Goal: Find specific page/section: Find specific page/section

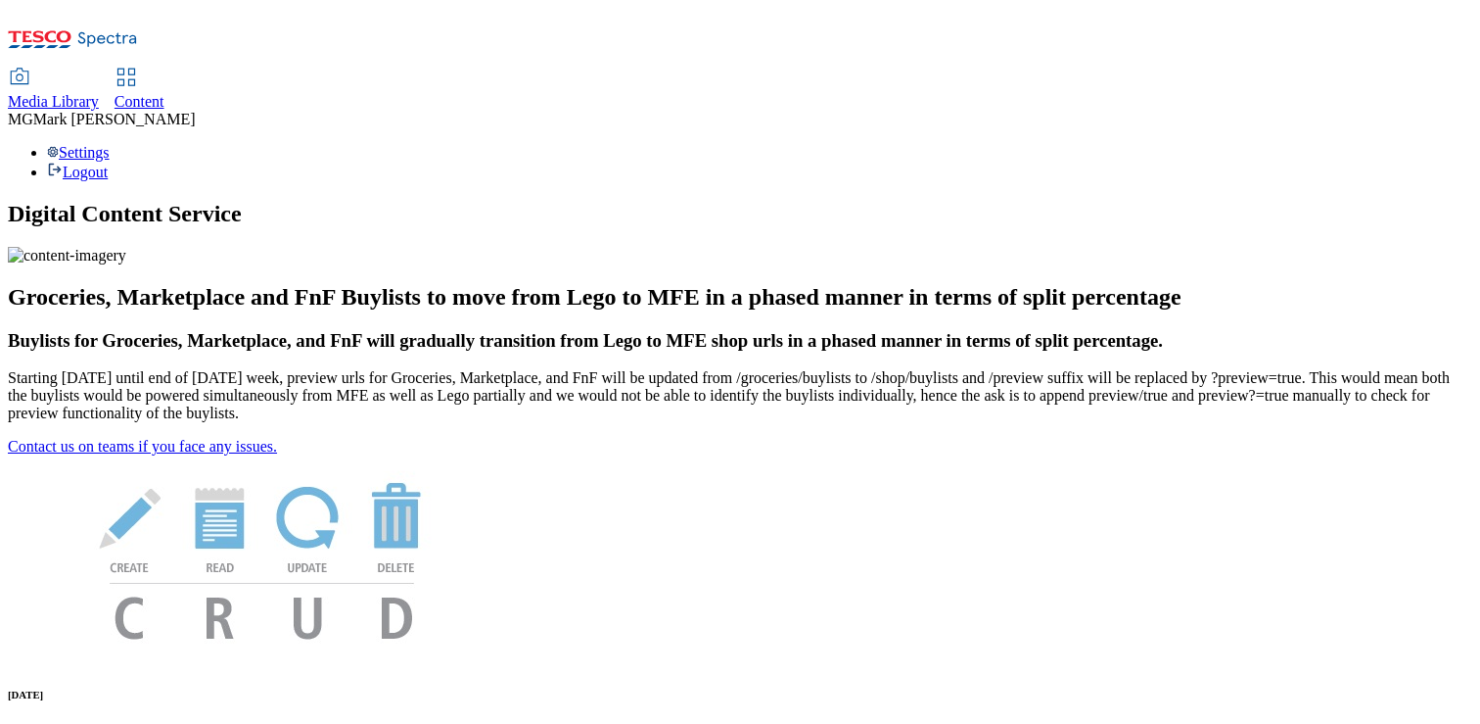
click at [164, 93] on span "Content" at bounding box center [140, 101] width 50 height 17
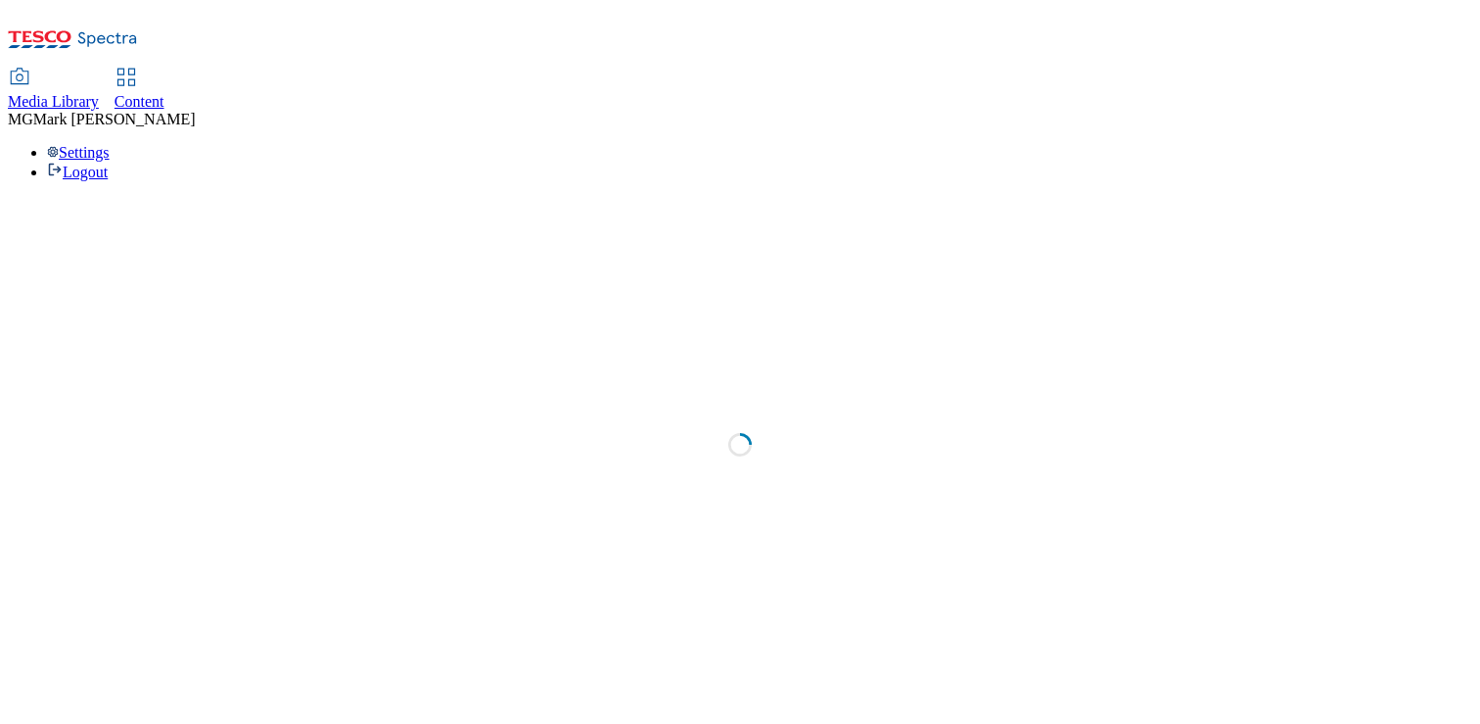
select select "flare-dotcom-sk"
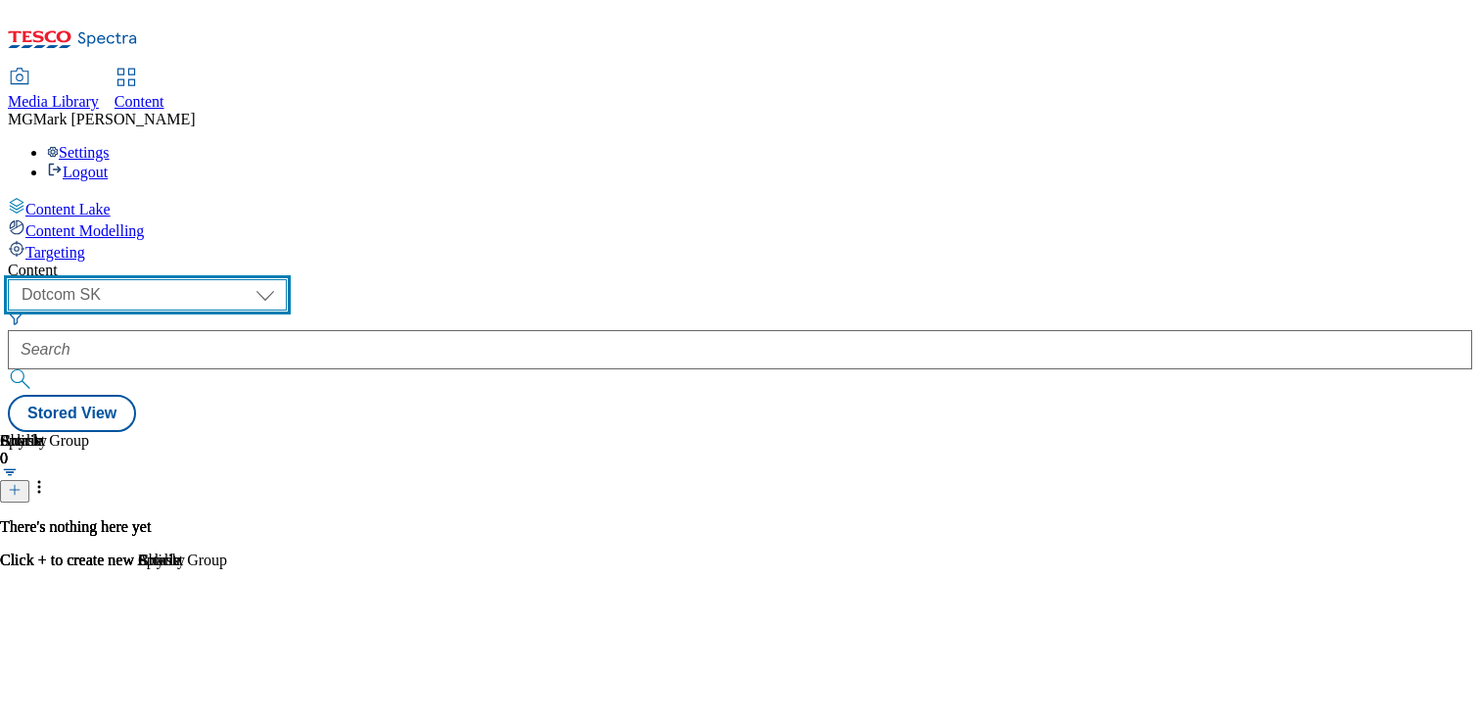
click at [287, 279] on select "Dotcom CZ Dotcom SK ghs-roi ghs-uk Phones UK" at bounding box center [147, 294] width 279 height 31
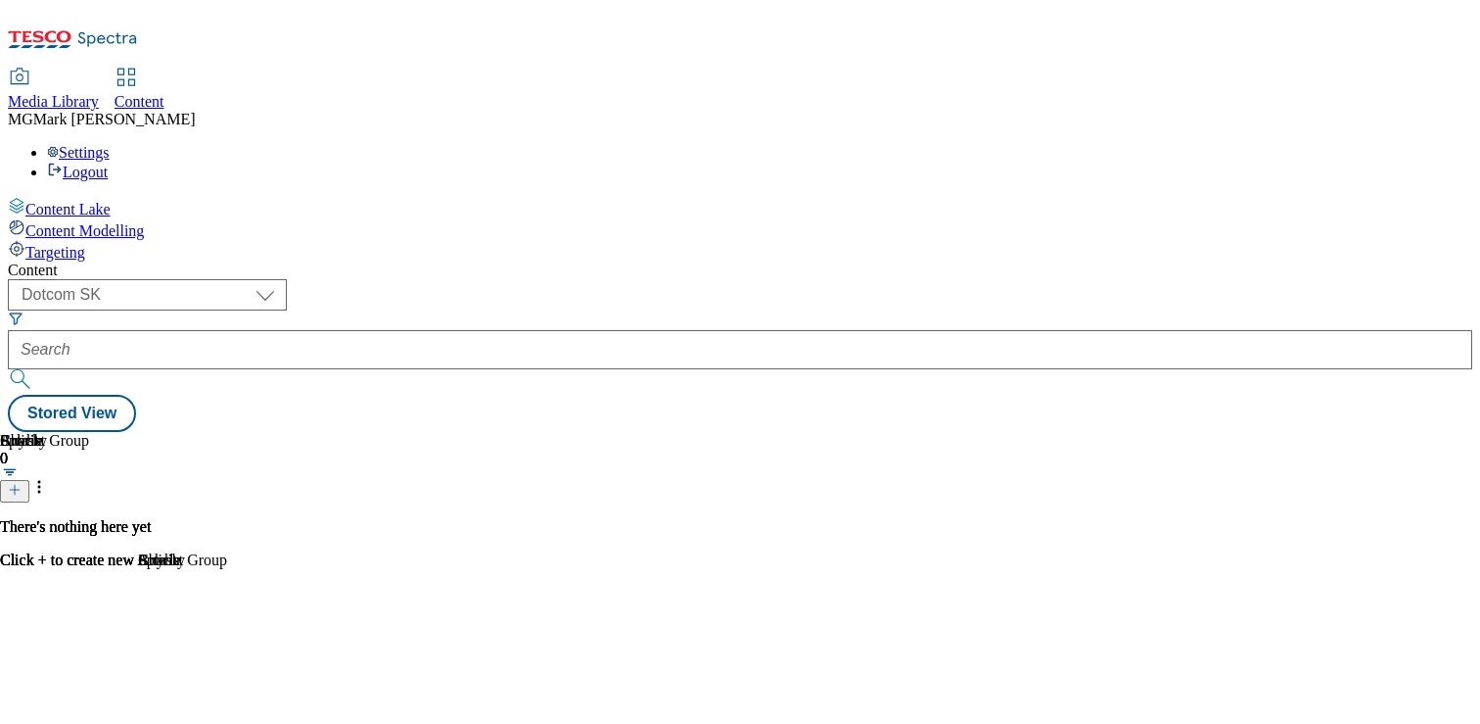
click at [99, 93] on span "Media Library" at bounding box center [53, 101] width 91 height 17
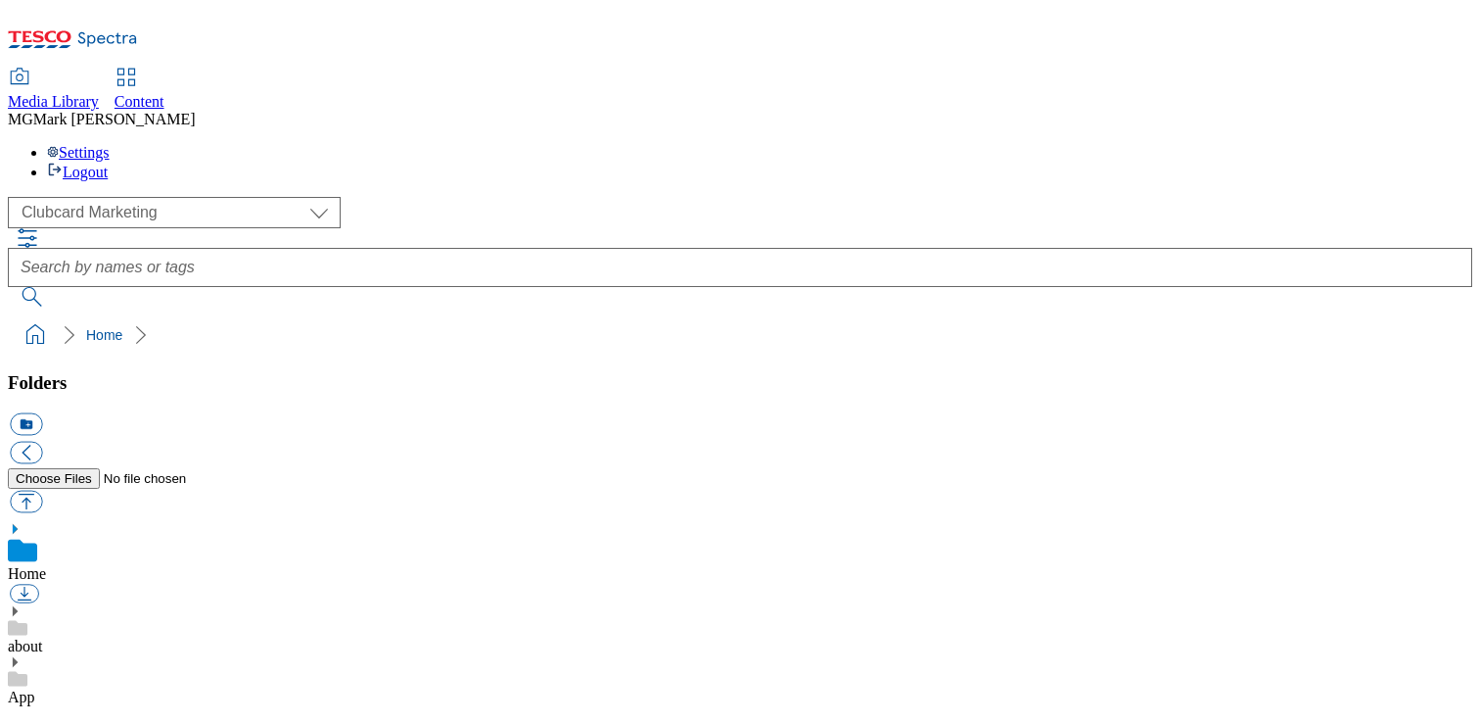
scroll to position [3, 0]
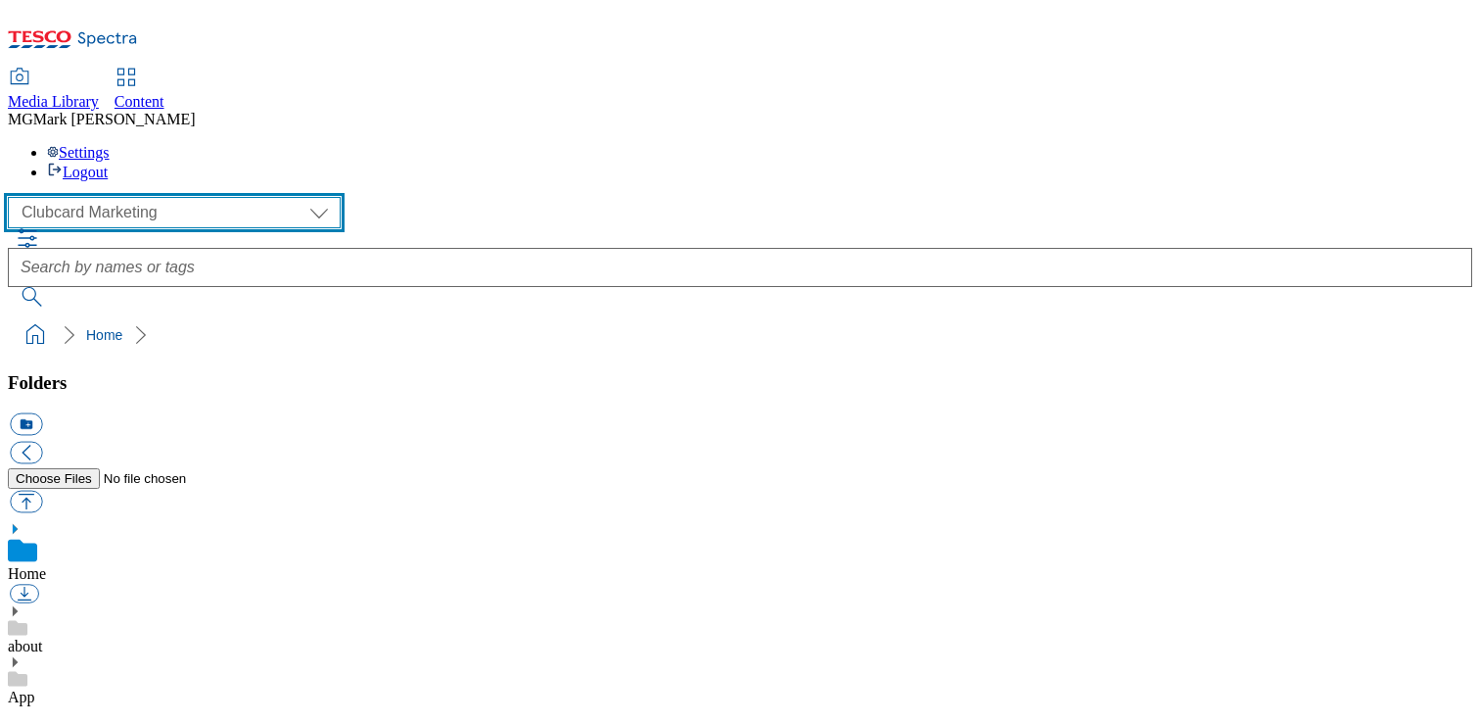
click at [145, 197] on select "Clubcard Marketing Dotcom UK FnF Stores GHS Marketing [GEOGRAPHIC_DATA] GHS Pro…" at bounding box center [174, 212] width 333 height 31
select select "flare-ghs-mktg"
click at [14, 197] on select "Clubcard Marketing Dotcom UK FnF Stores GHS Marketing [GEOGRAPHIC_DATA] GHS Pro…" at bounding box center [174, 212] width 333 height 31
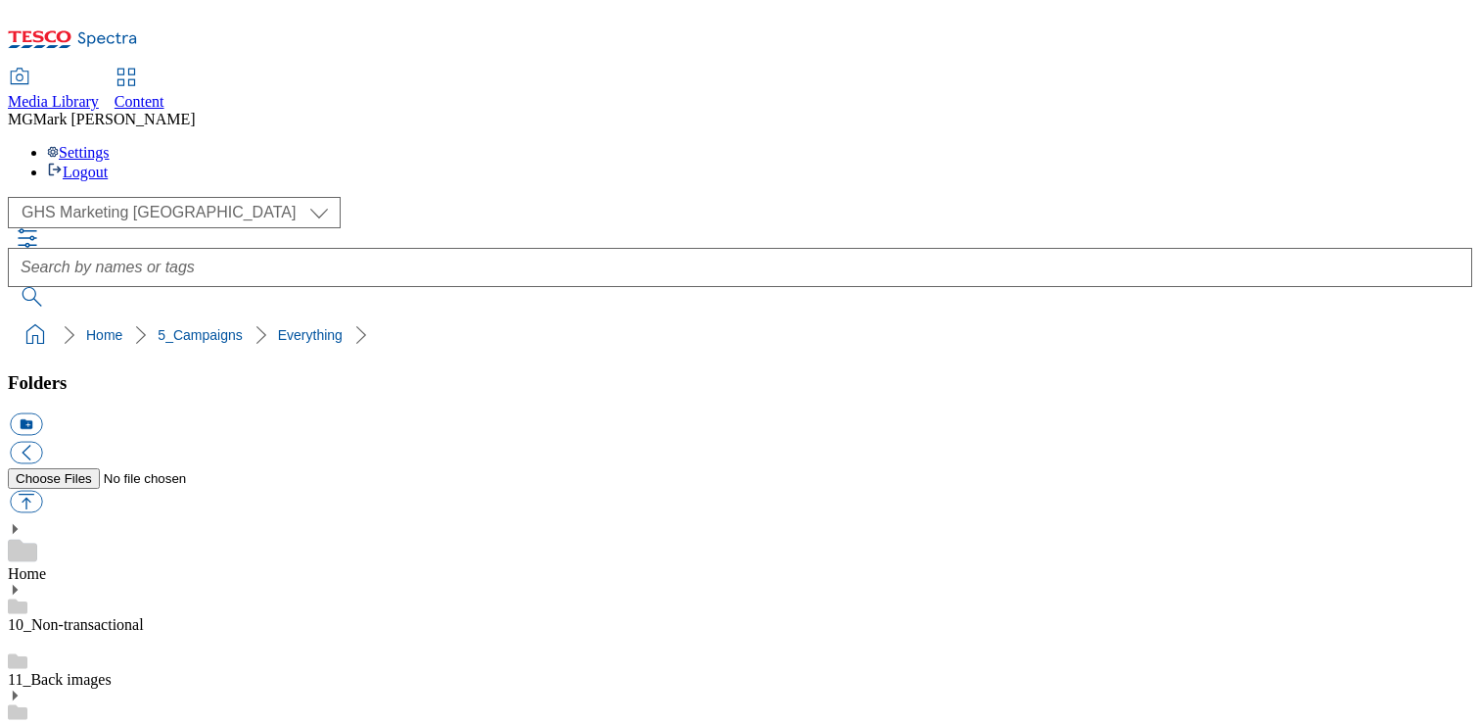
select select "flare-ghs-mktg"
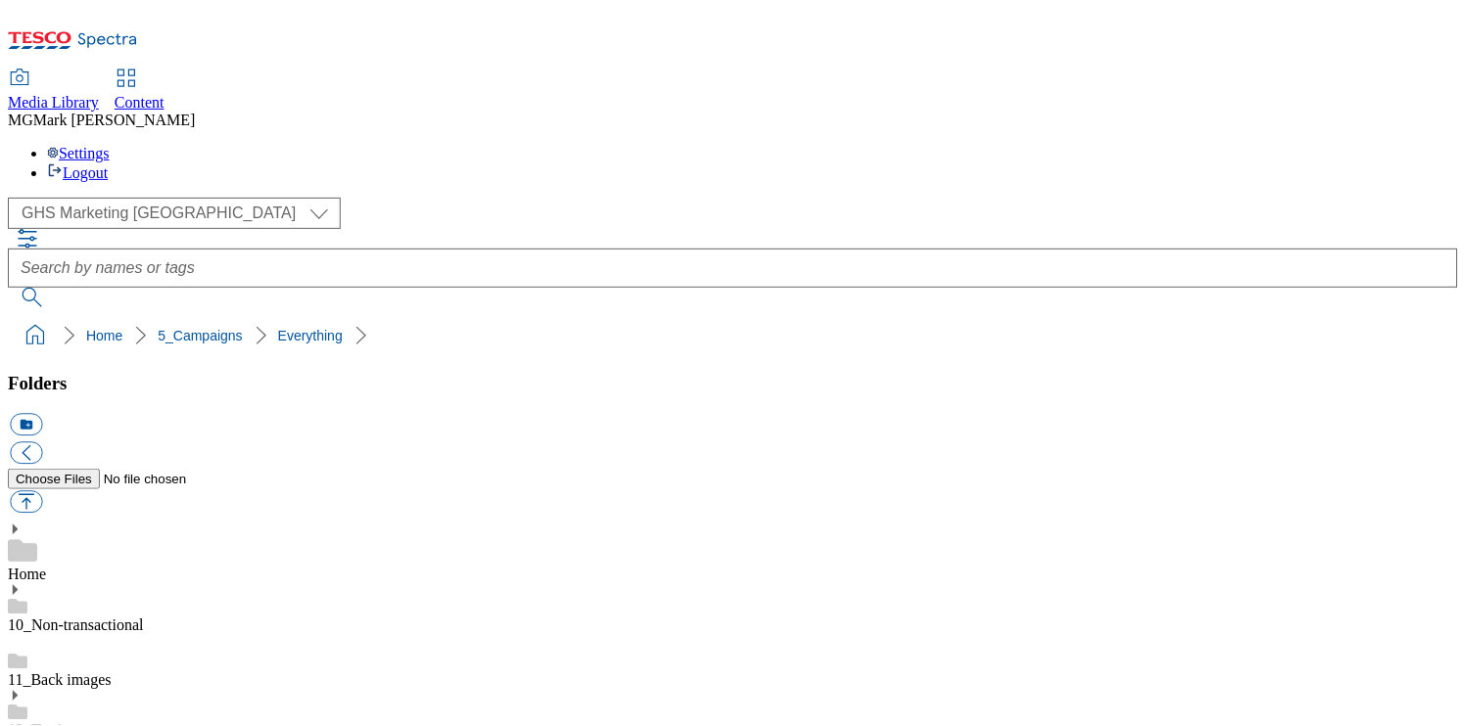
scroll to position [0, 0]
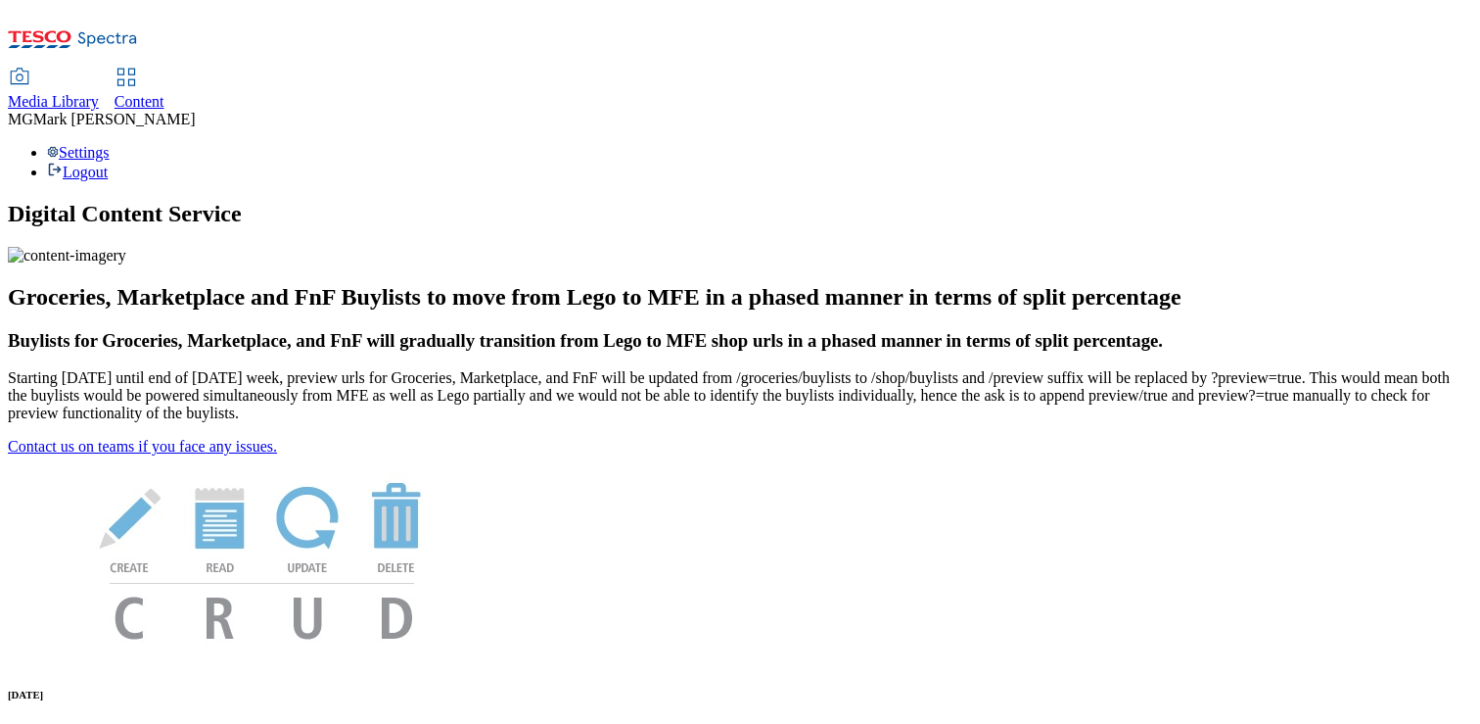
click at [99, 93] on span "Media Library" at bounding box center [53, 101] width 91 height 17
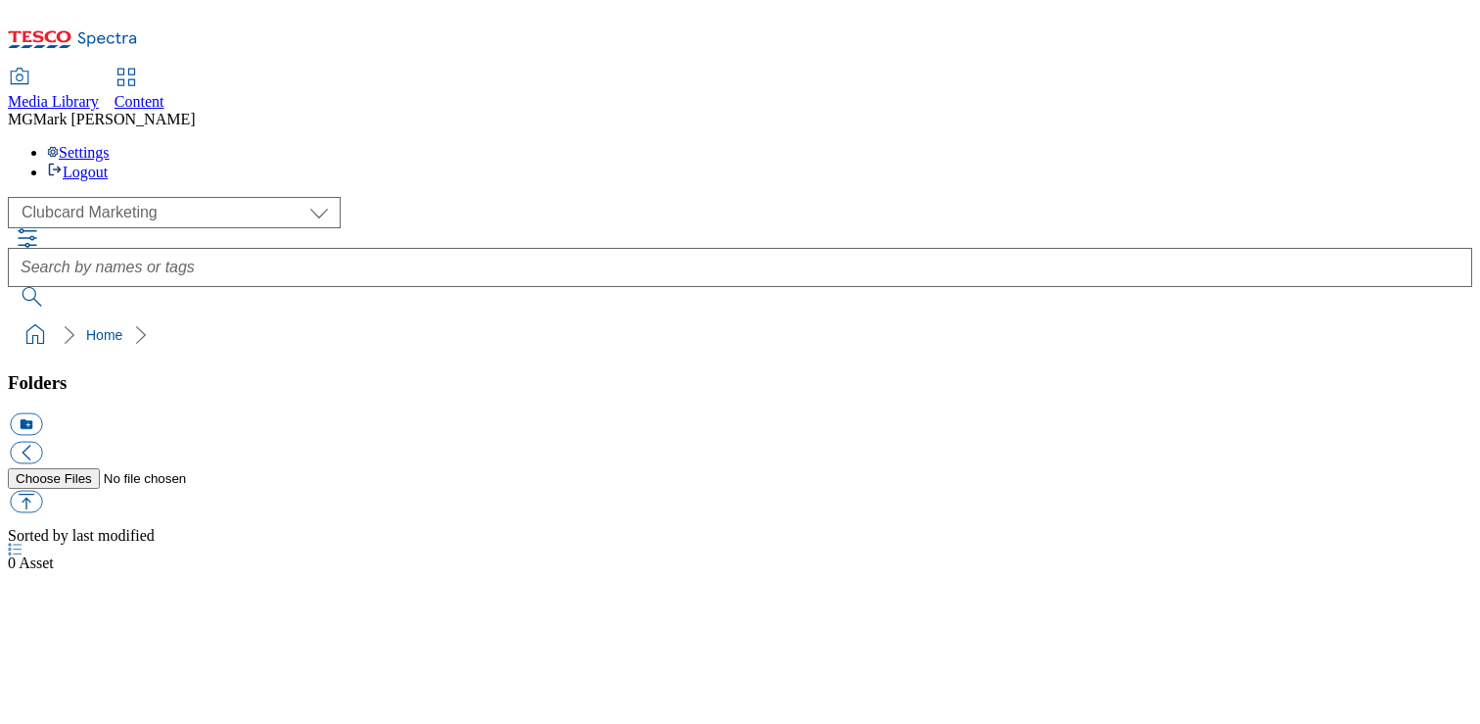
scroll to position [1, 0]
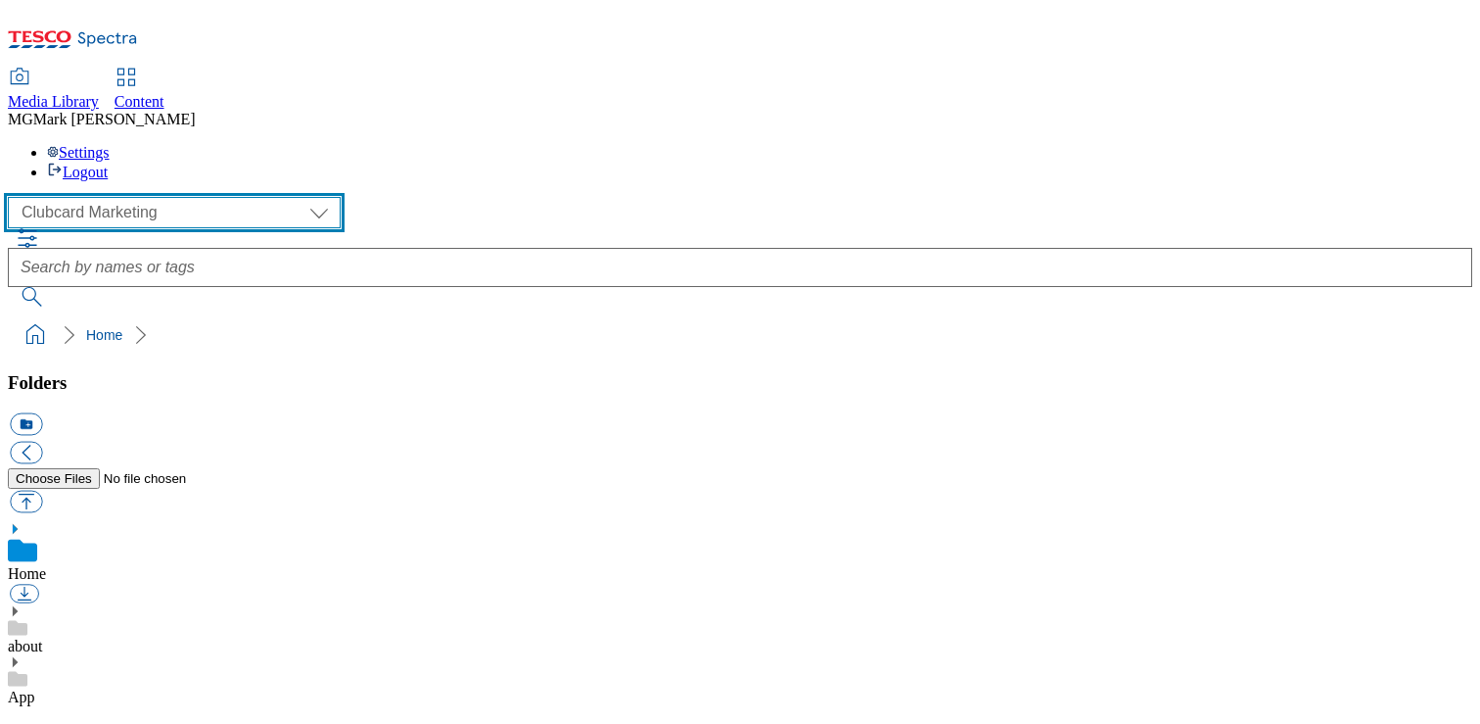
click at [164, 197] on select "Clubcard Marketing Dotcom UK FnF Stores GHS Marketing [GEOGRAPHIC_DATA] GHS Pro…" at bounding box center [174, 212] width 333 height 31
select select "flare-ghs-mktg"
click at [14, 197] on select "Clubcard Marketing Dotcom UK FnF Stores GHS Marketing [GEOGRAPHIC_DATA] GHS Pro…" at bounding box center [174, 212] width 333 height 31
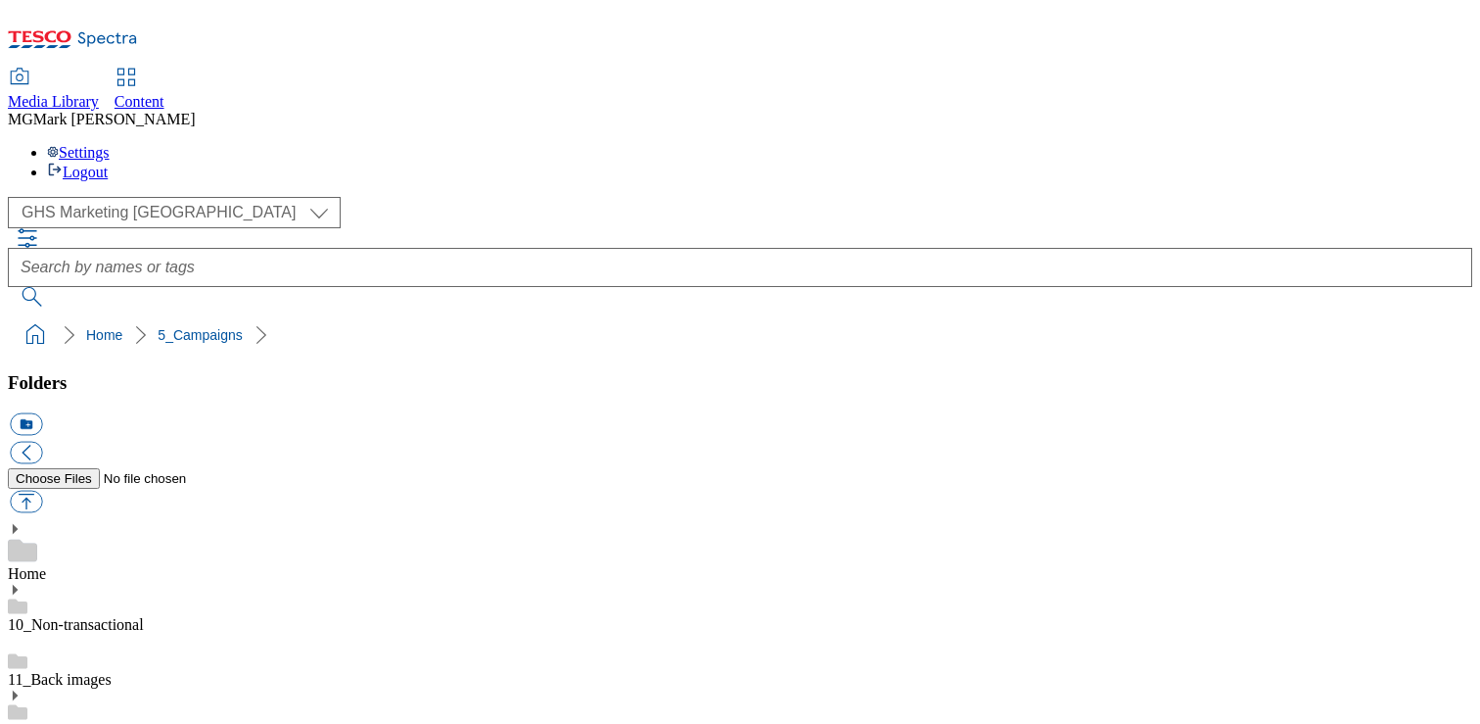
scroll to position [292, 0]
